Goal: Communication & Community: Answer question/provide support

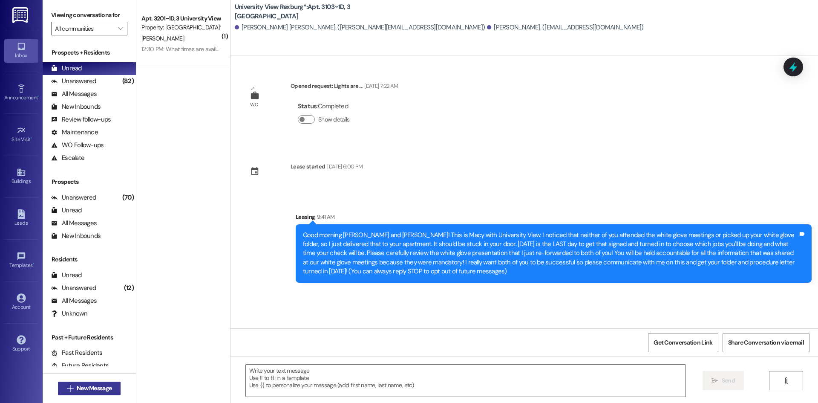
click at [98, 392] on span "New Message" at bounding box center [94, 388] width 35 height 9
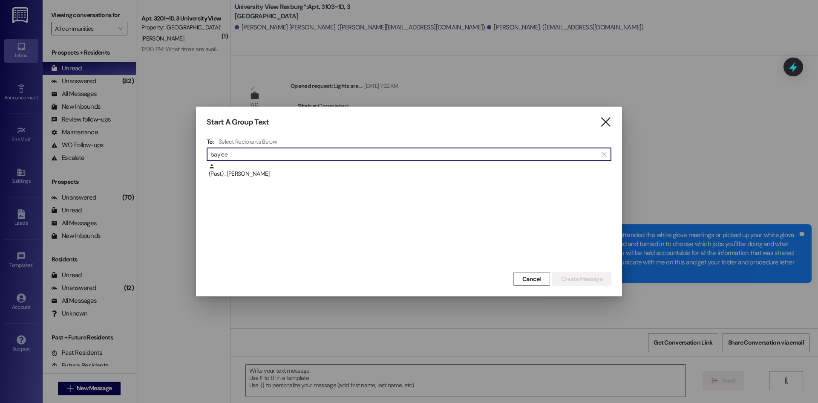
type input "baylee"
click at [609, 121] on icon "" at bounding box center [606, 122] width 12 height 9
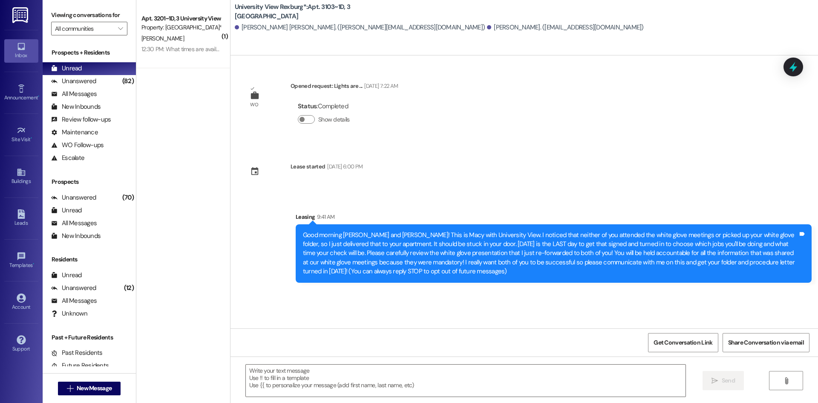
click at [570, 362] on div " Send " at bounding box center [525, 388] width 588 height 64
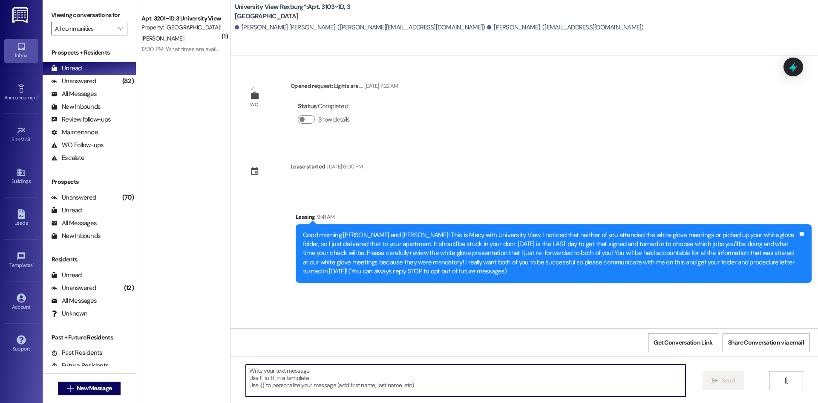
click at [573, 374] on textarea at bounding box center [466, 380] width 440 height 32
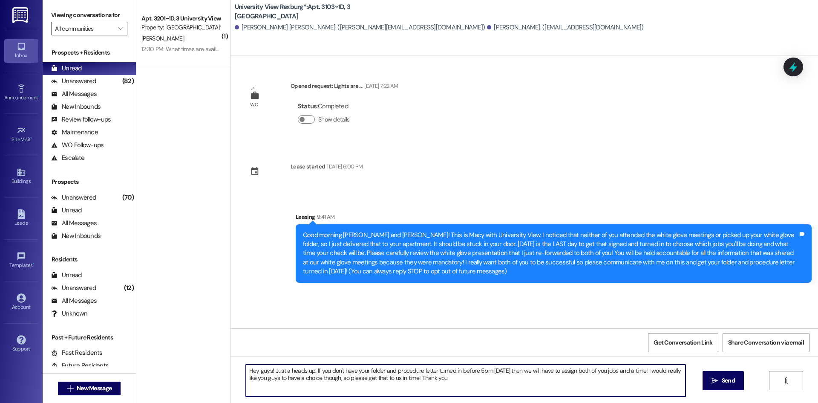
type textarea "Hey guys! Just a heads up: If you don't have your folder and procedure letter t…"
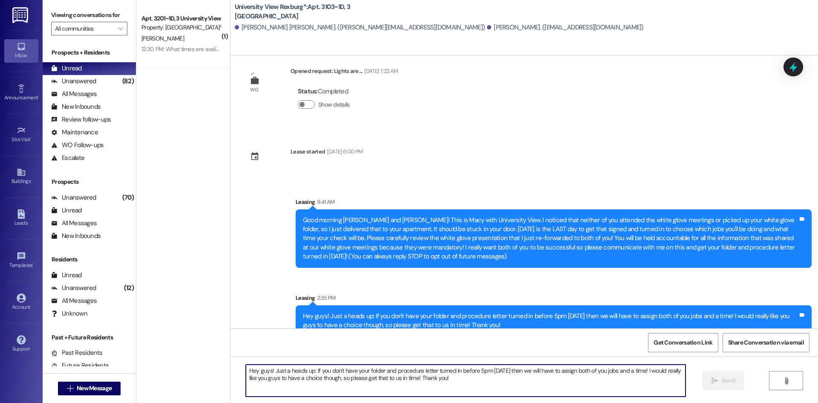
scroll to position [29, 0]
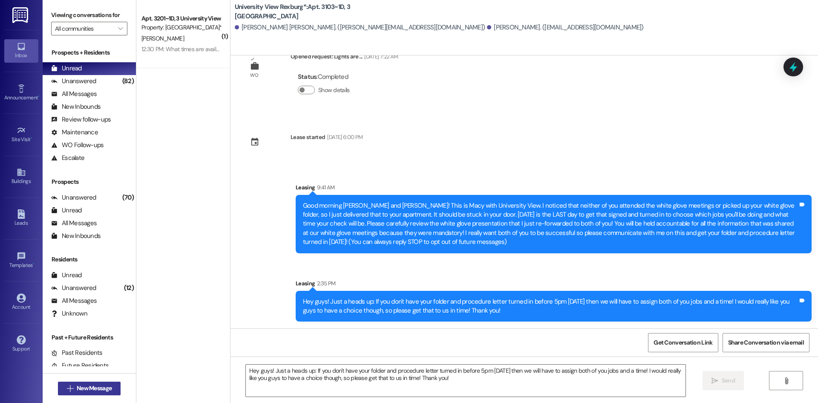
click at [115, 385] on button " New Message" at bounding box center [89, 388] width 63 height 14
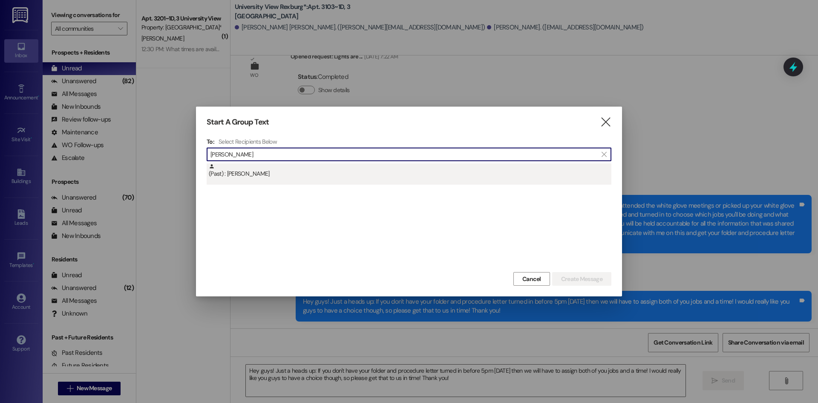
type input "[PERSON_NAME]"
click at [241, 176] on div "(Past) : [PERSON_NAME]" at bounding box center [410, 170] width 403 height 15
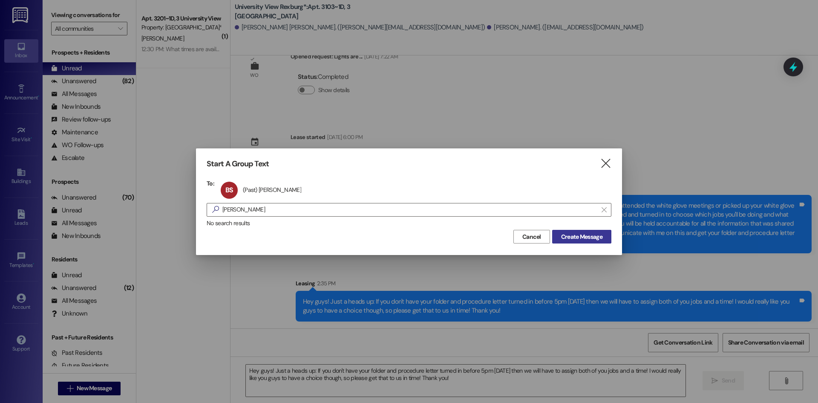
click at [581, 232] on span "Create Message" at bounding box center [581, 236] width 41 height 9
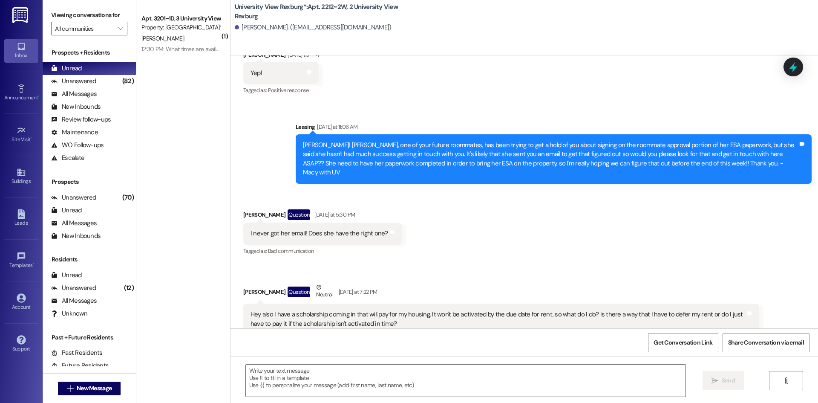
scroll to position [16138, 0]
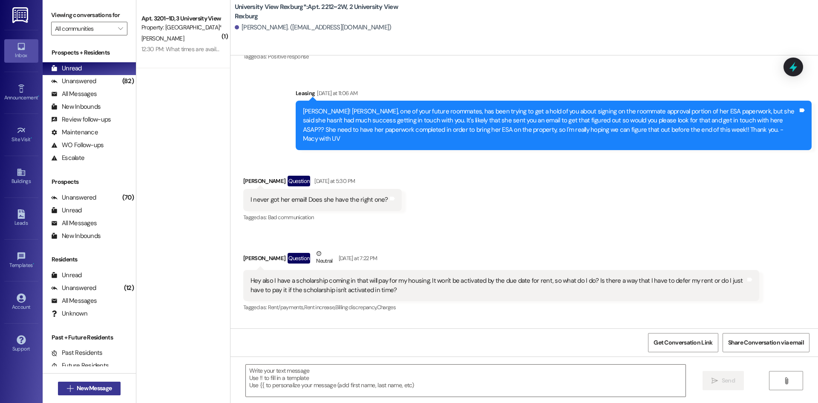
click at [105, 388] on span "New Message" at bounding box center [94, 388] width 35 height 9
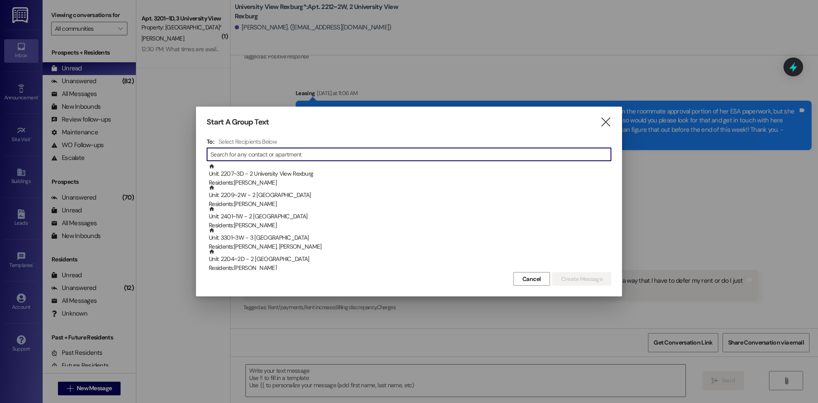
type input "r"
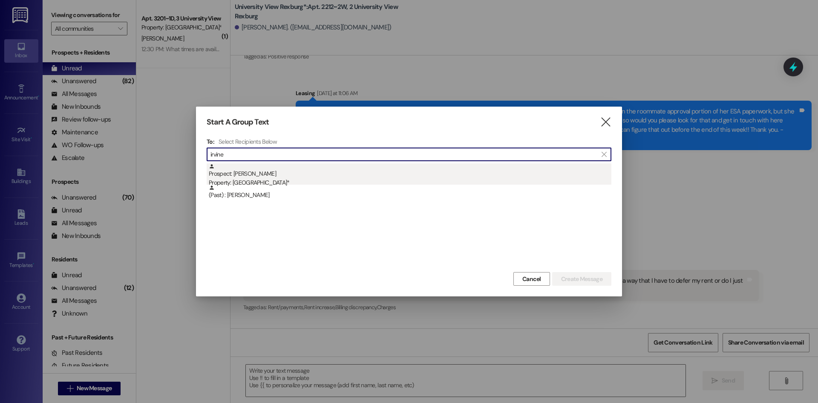
type input "irvine"
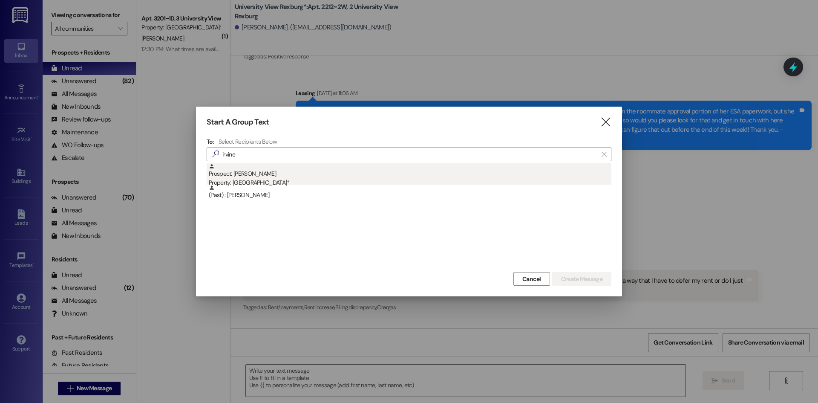
click at [307, 178] on div "Prospect: [PERSON_NAME] Property: [GEOGRAPHIC_DATA]*" at bounding box center [410, 175] width 403 height 24
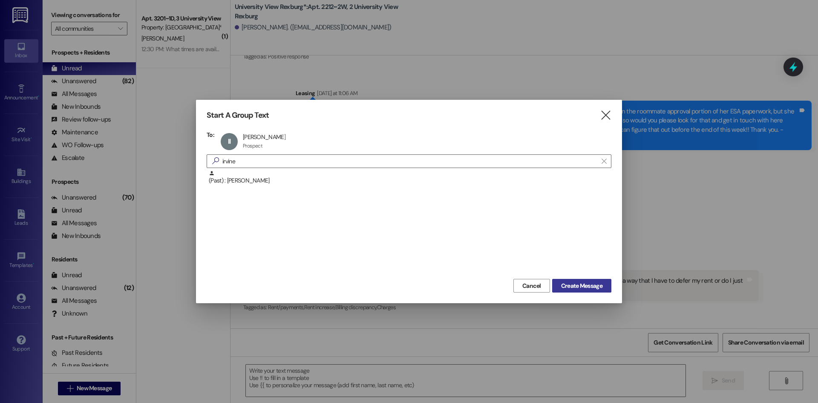
click at [572, 284] on span "Create Message" at bounding box center [581, 285] width 41 height 9
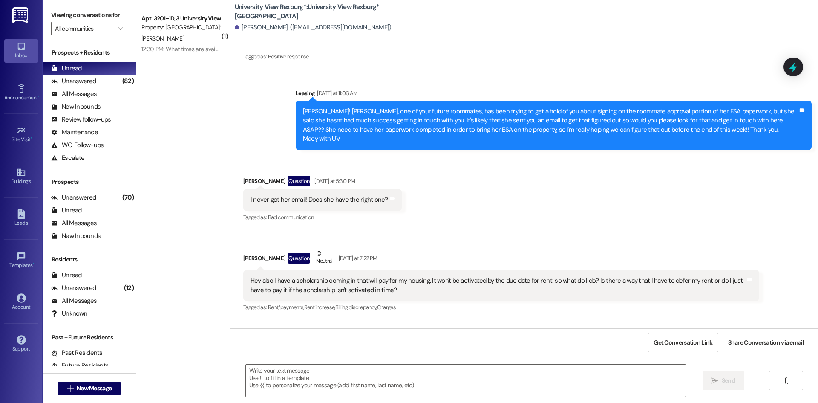
scroll to position [69, 0]
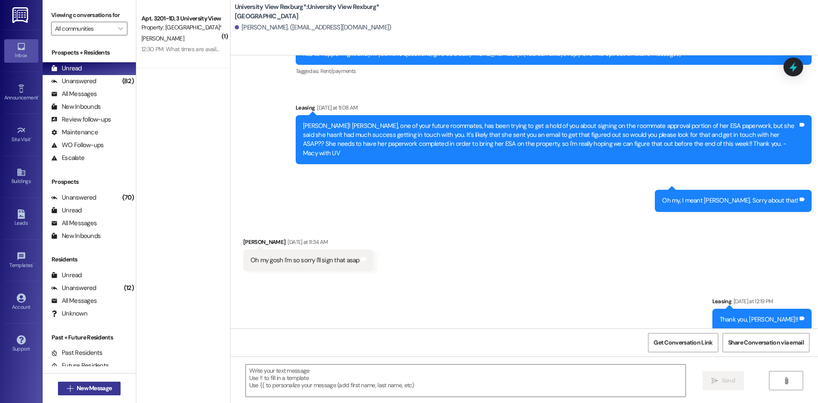
click at [99, 384] on span "New Message" at bounding box center [94, 388] width 35 height 9
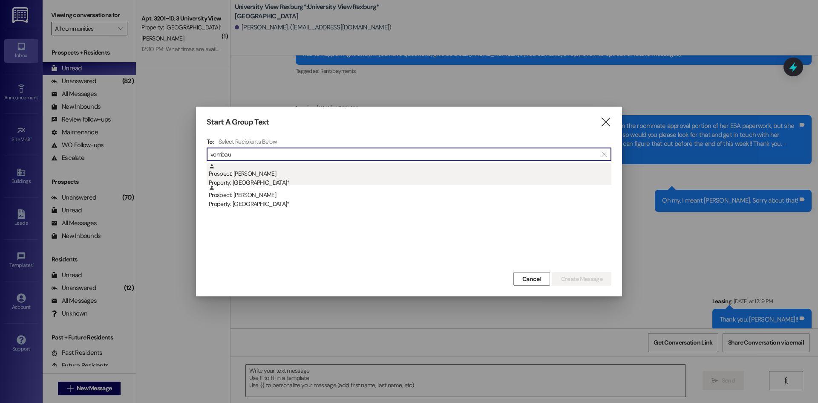
type input "vombau"
click at [290, 182] on div "Property: [GEOGRAPHIC_DATA]*" at bounding box center [410, 182] width 403 height 9
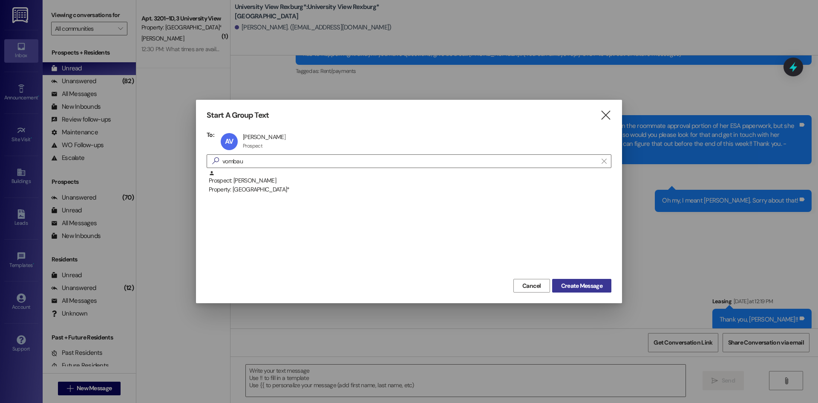
click at [572, 291] on button "Create Message" at bounding box center [581, 286] width 59 height 14
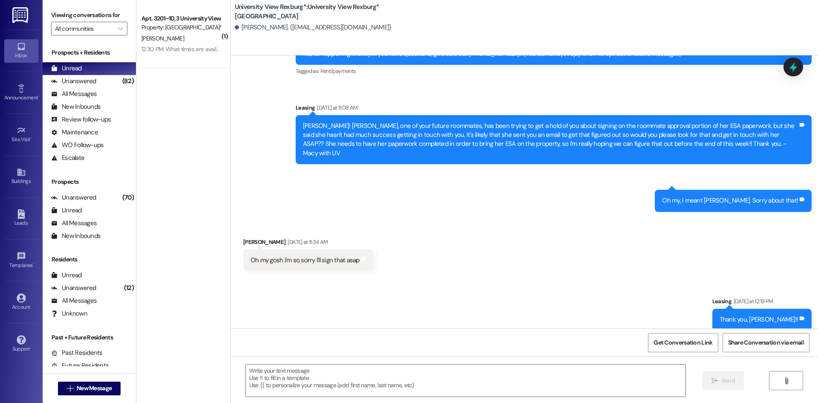
scroll to position [0, 0]
